Goal: Task Accomplishment & Management: Manage account settings

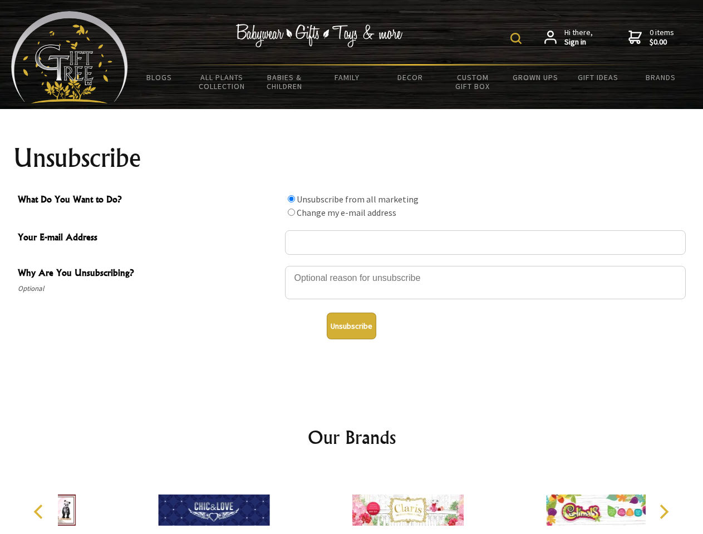
click at [517, 38] on img at bounding box center [515, 38] width 11 height 11
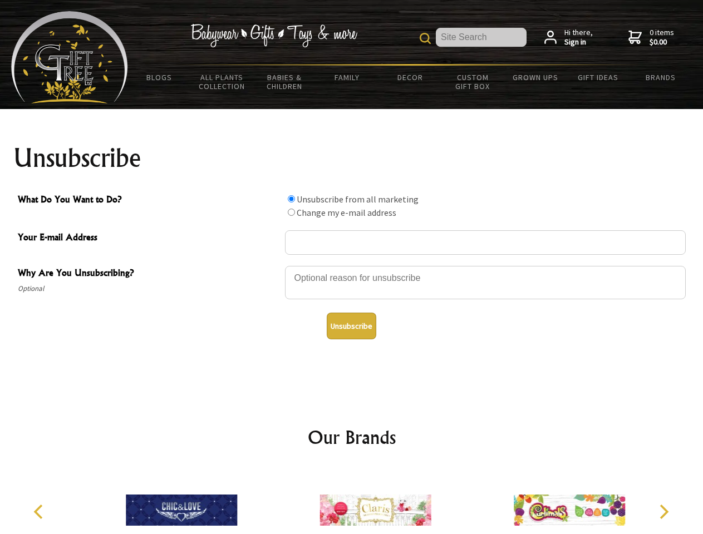
click at [352, 265] on div at bounding box center [485, 284] width 401 height 39
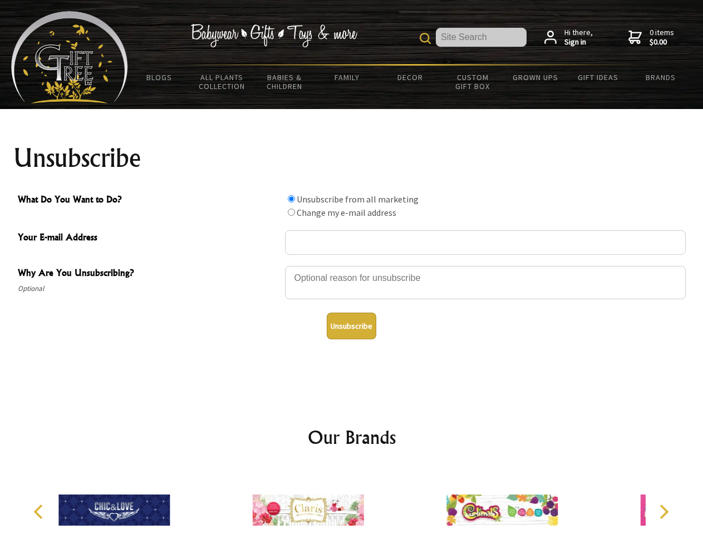
click at [291, 199] on input "What Do You Want to Do?" at bounding box center [291, 198] width 7 height 7
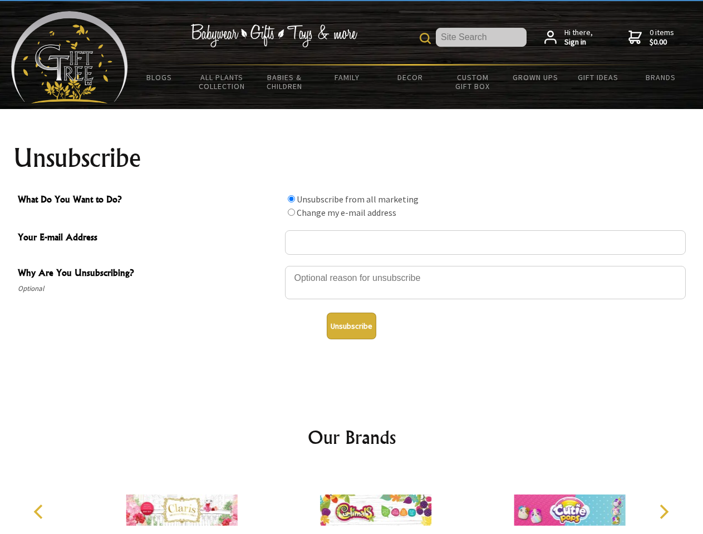
click at [291, 212] on input "What Do You Want to Do?" at bounding box center [291, 212] width 7 height 7
radio input "true"
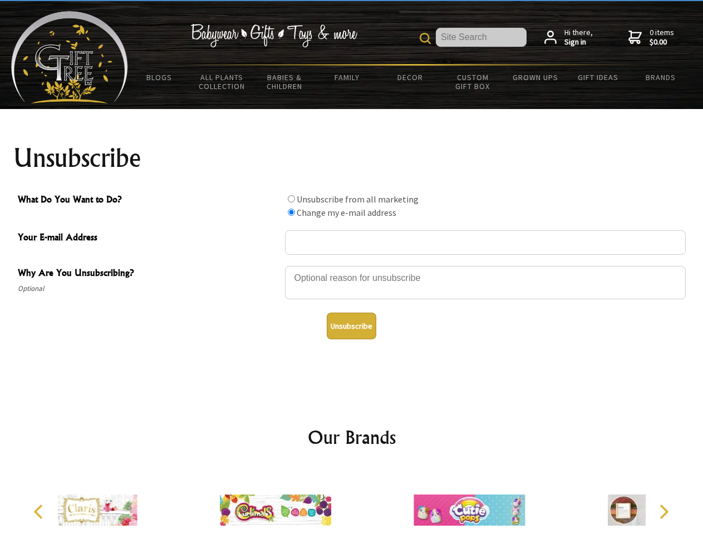
click at [351, 326] on button "Unsubscribe" at bounding box center [352, 326] width 50 height 27
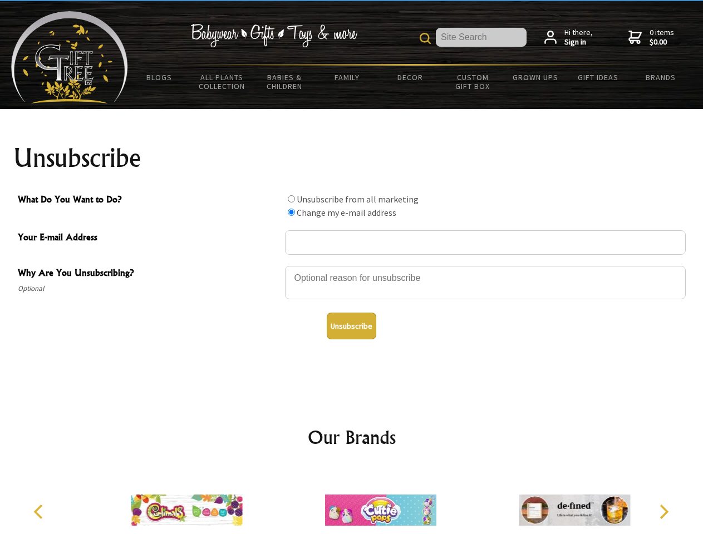
click at [352, 501] on img at bounding box center [380, 509] width 111 height 83
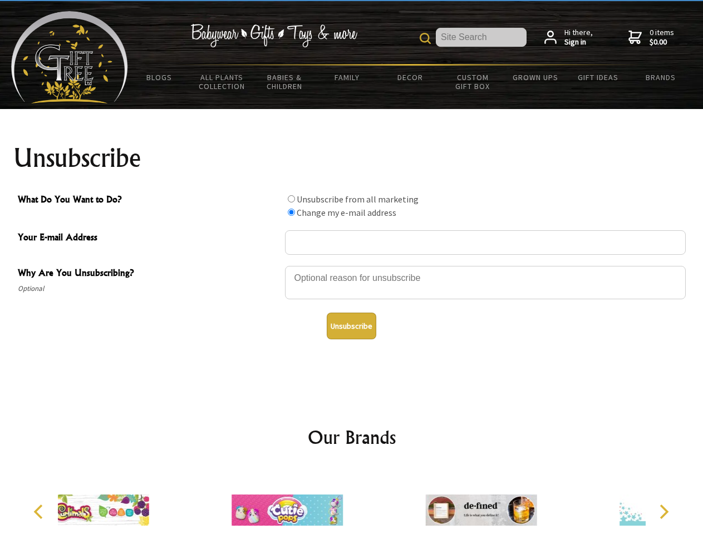
click at [40, 512] on icon "Previous" at bounding box center [39, 512] width 14 height 14
click at [663, 512] on icon "Next" at bounding box center [662, 512] width 14 height 14
